Goal: Task Accomplishment & Management: Manage account settings

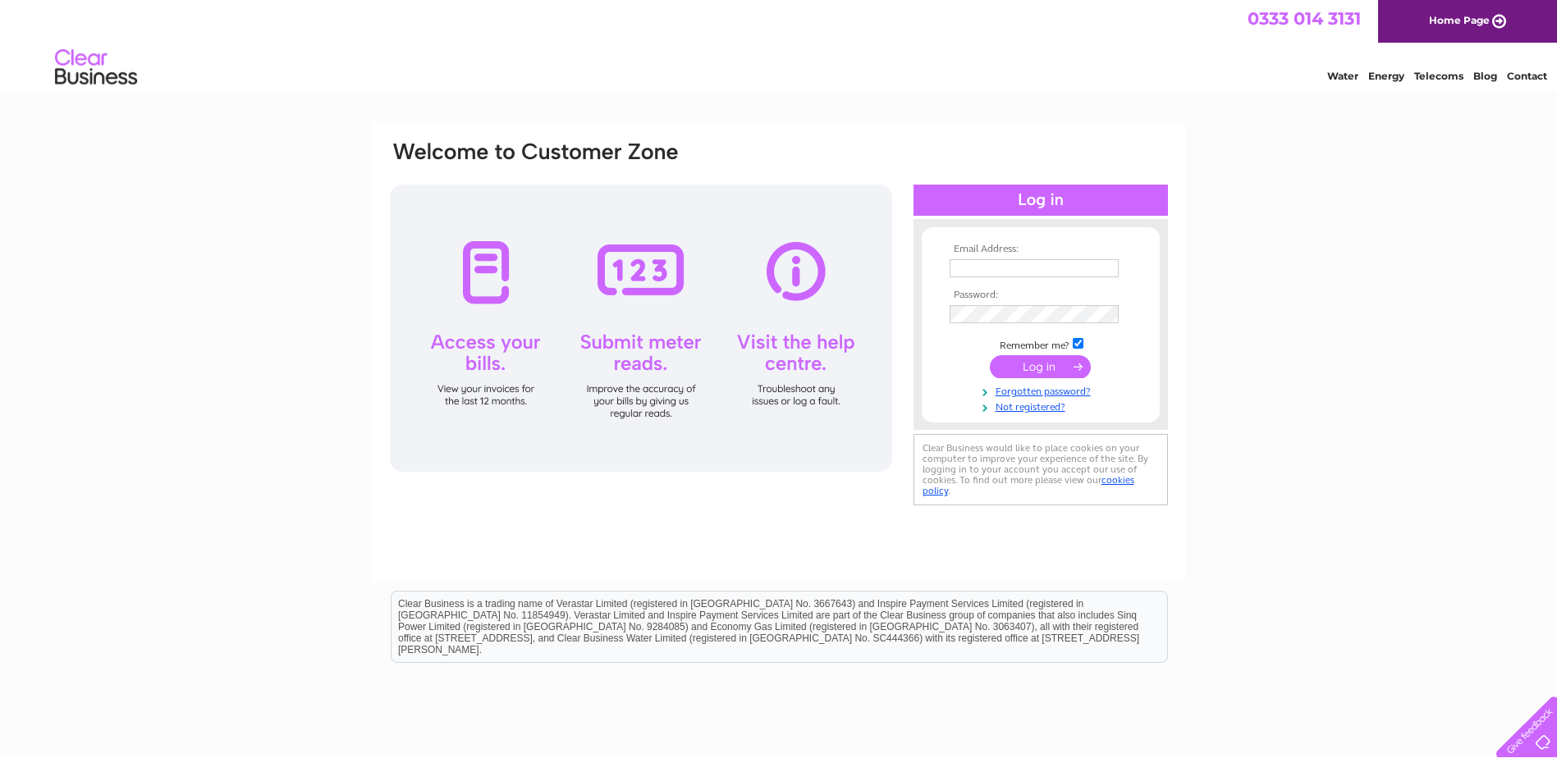
type input "moulam@gmail.com"
click at [1047, 364] on input "submit" at bounding box center [1040, 366] width 101 height 23
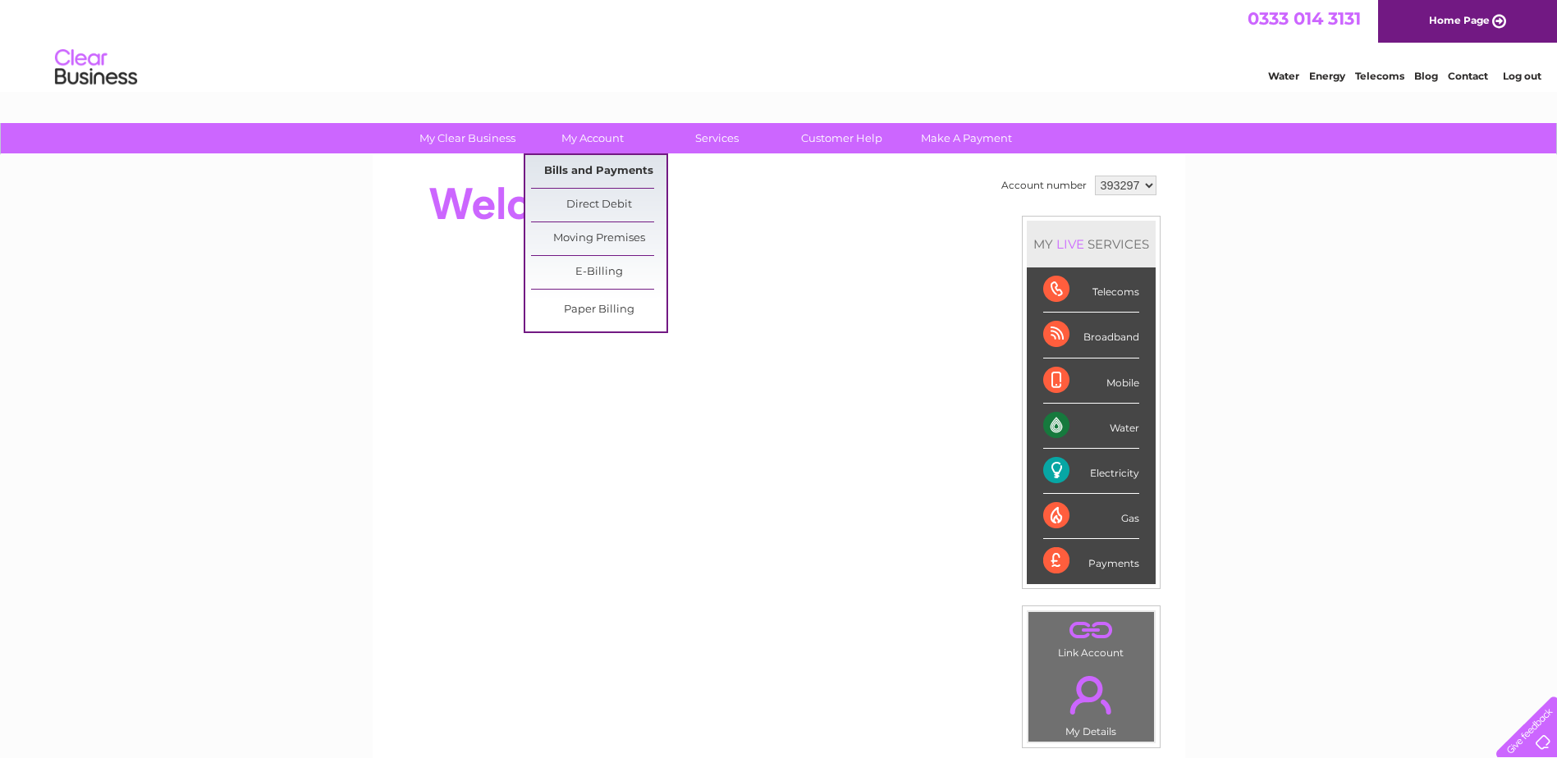
click at [590, 171] on link "Bills and Payments" at bounding box center [598, 171] width 135 height 33
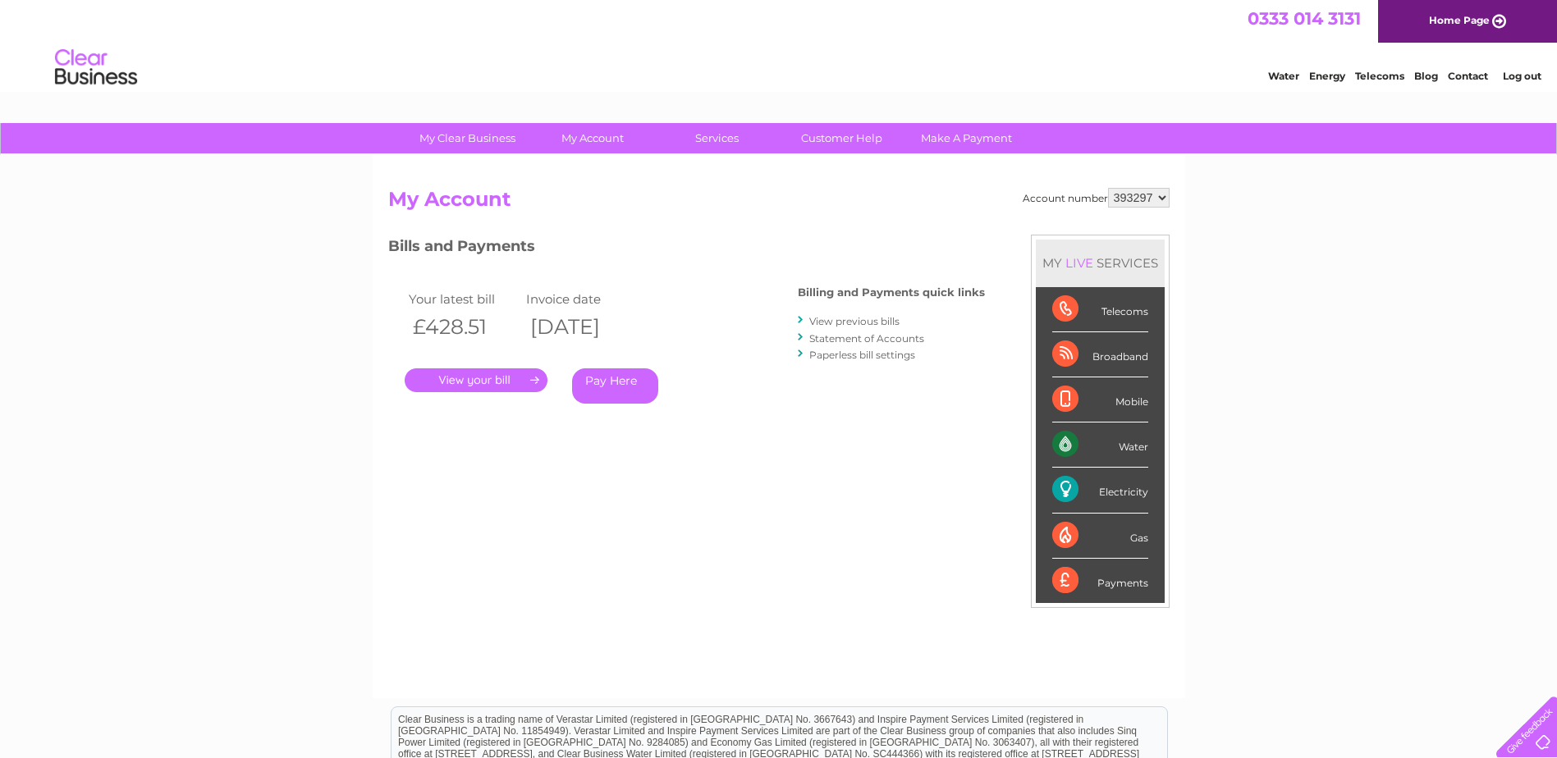
click at [863, 322] on link "View previous bills" at bounding box center [854, 321] width 90 height 12
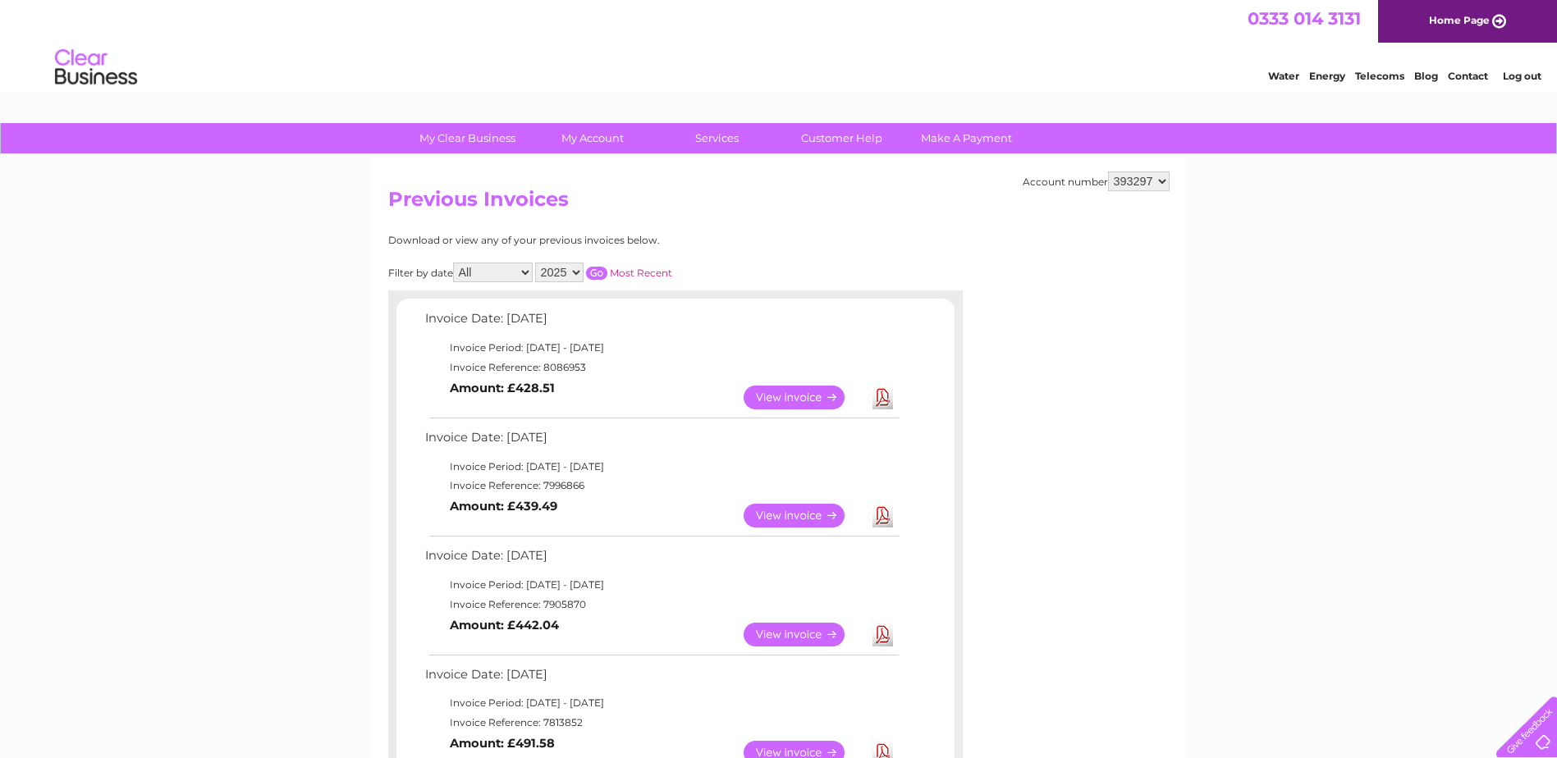
scroll to position [82, 0]
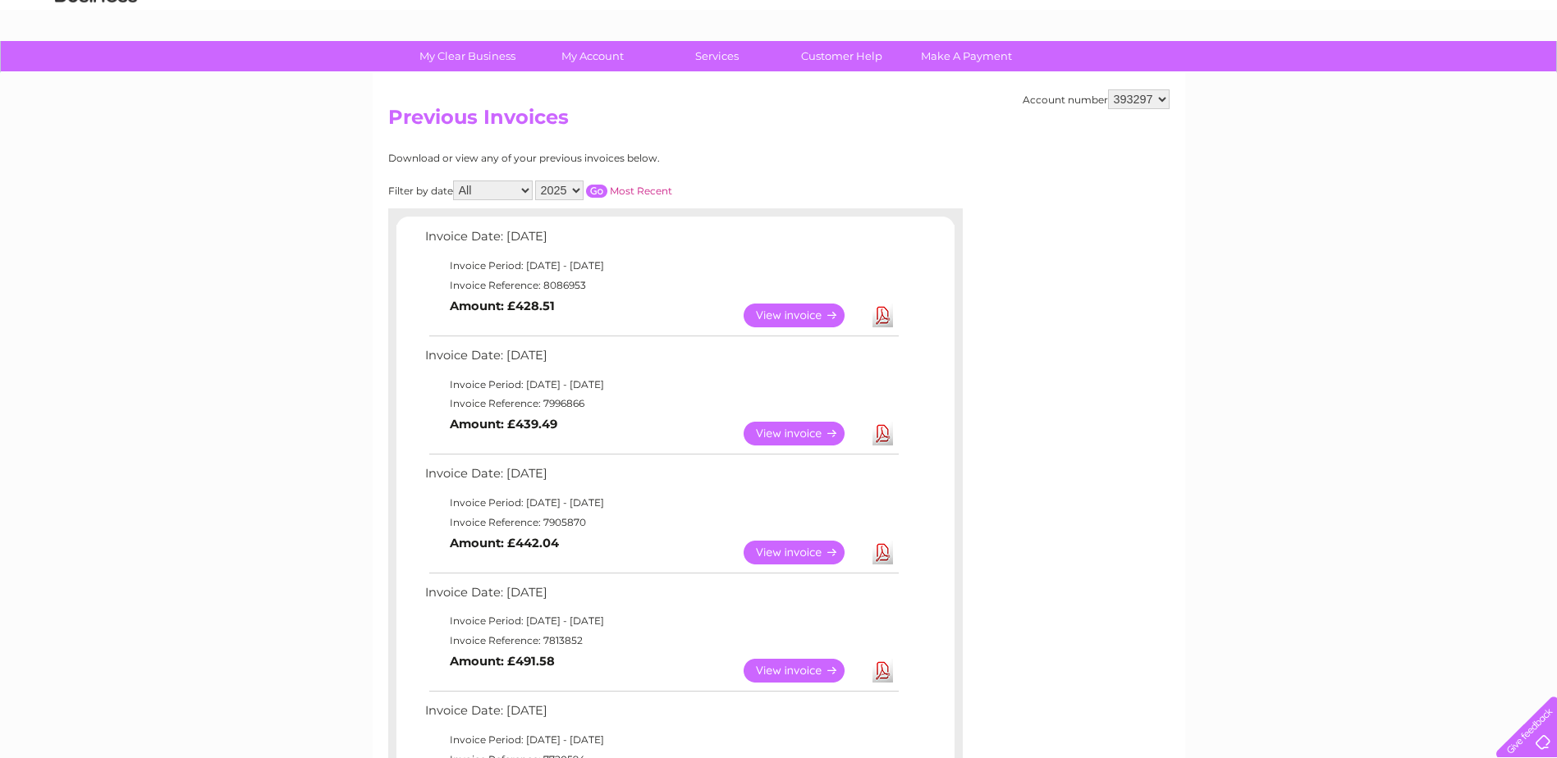
click at [813, 432] on link "View" at bounding box center [803, 434] width 121 height 24
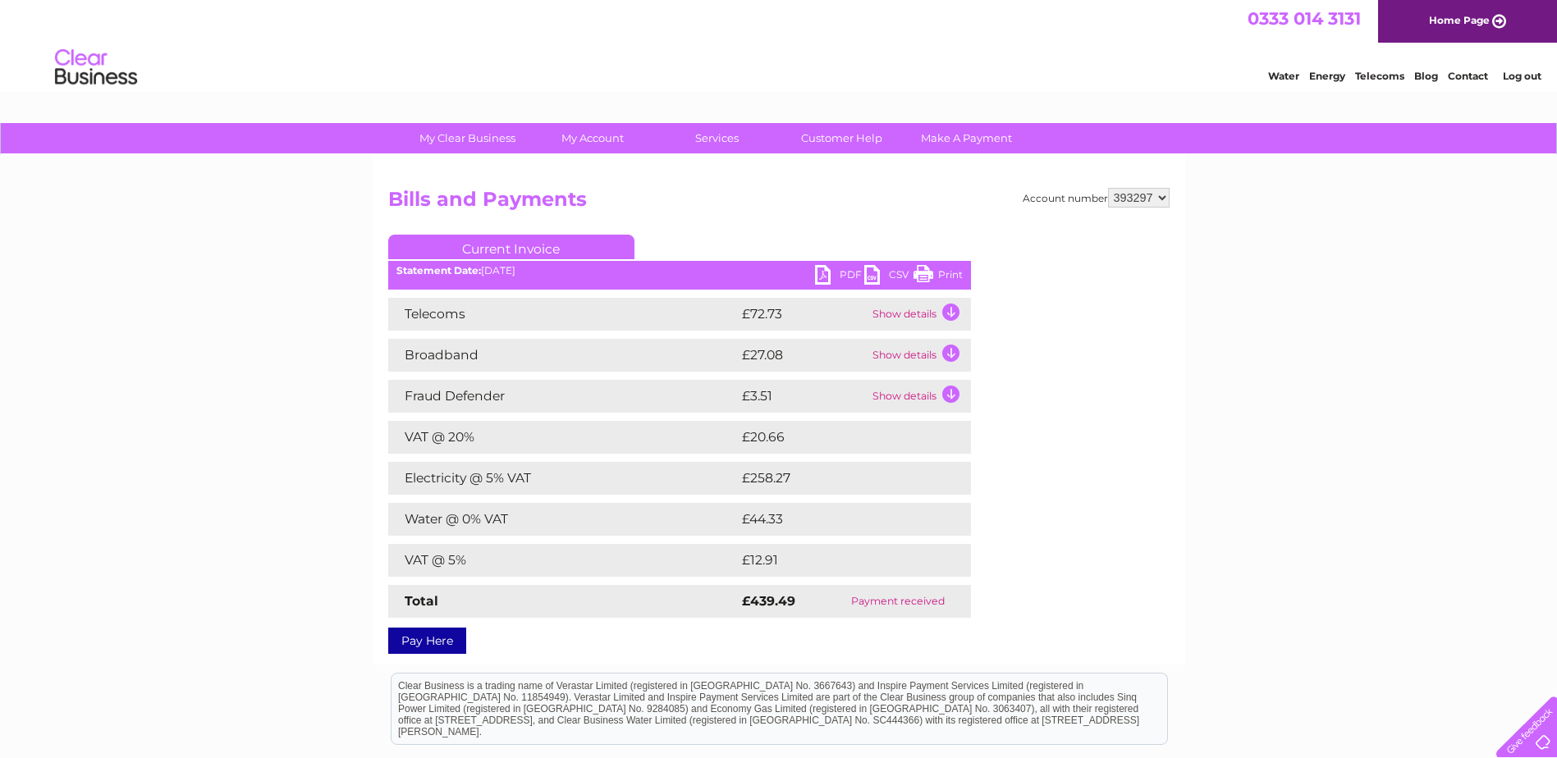
click at [836, 277] on link "PDF" at bounding box center [839, 277] width 49 height 24
